Goal: Information Seeking & Learning: Learn about a topic

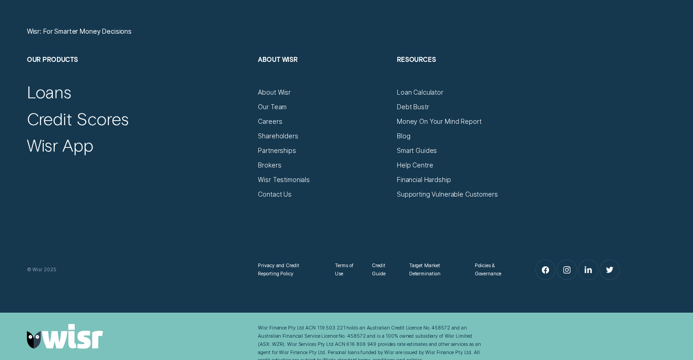
scroll to position [3182, 0]
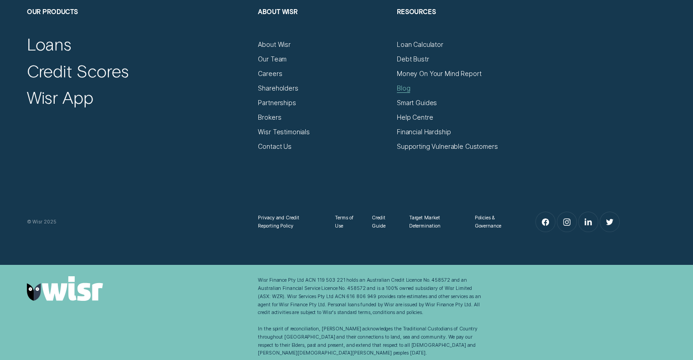
click at [405, 89] on div "Blog" at bounding box center [403, 88] width 13 height 8
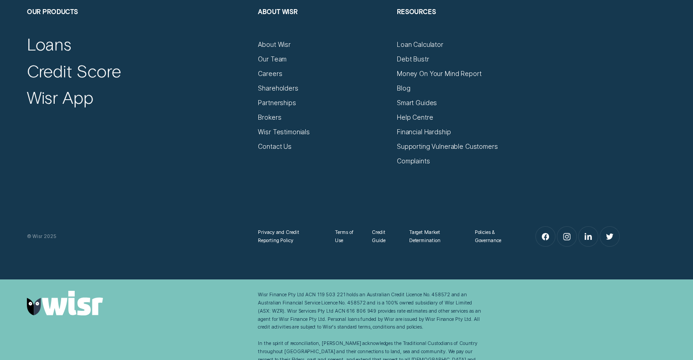
scroll to position [3182, 0]
click at [419, 102] on div "Smart Guides" at bounding box center [417, 103] width 40 height 8
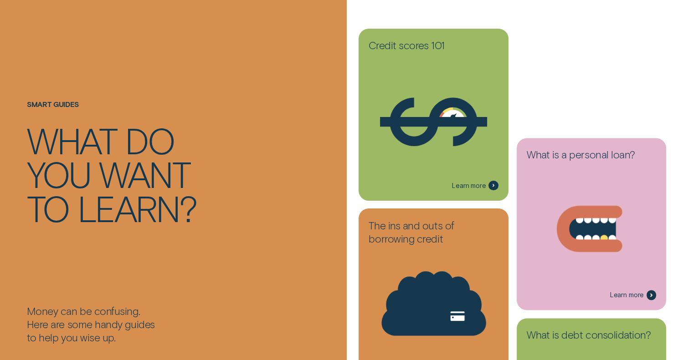
scroll to position [137, 0]
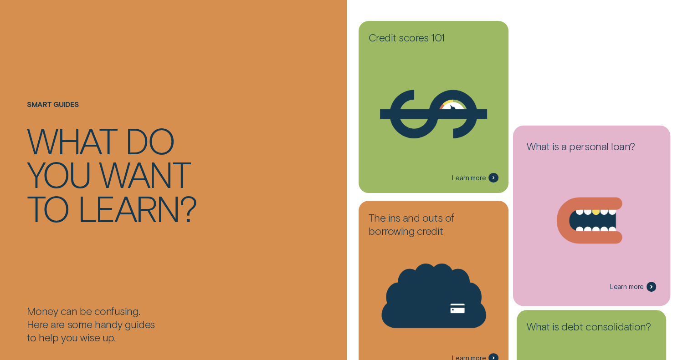
click at [581, 197] on icon at bounding box center [591, 223] width 140 height 107
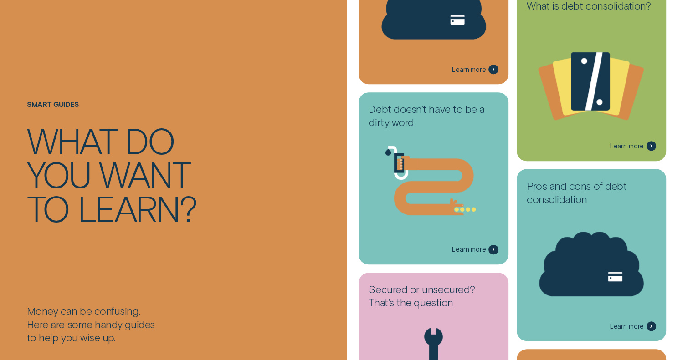
scroll to position [428, 0]
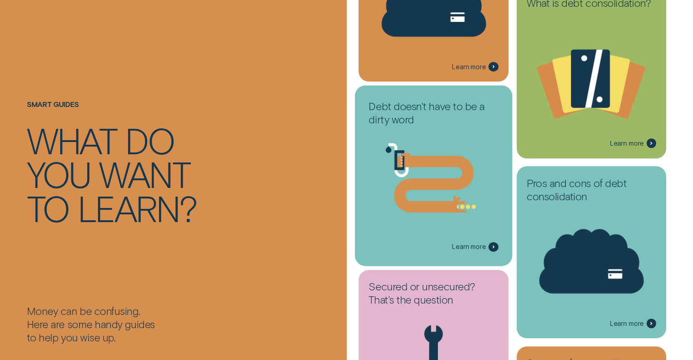
click at [423, 160] on icon at bounding box center [434, 184] width 80 height 57
